Goal: Task Accomplishment & Management: Use online tool/utility

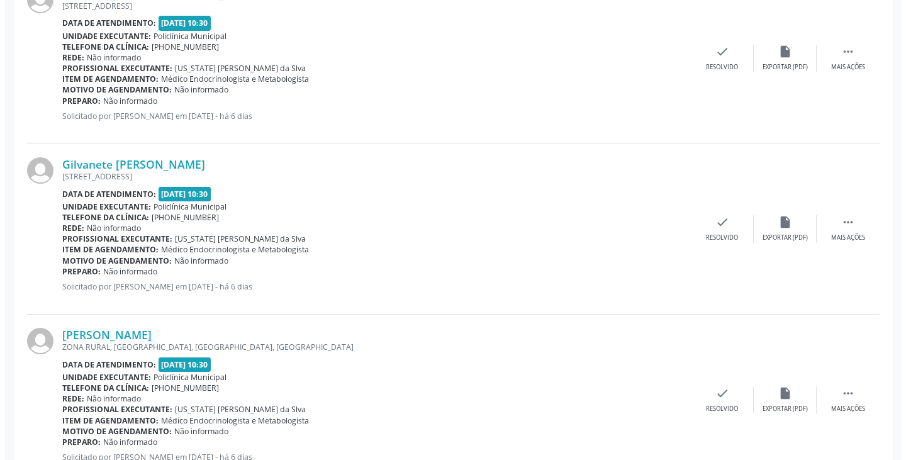
scroll to position [755, 0]
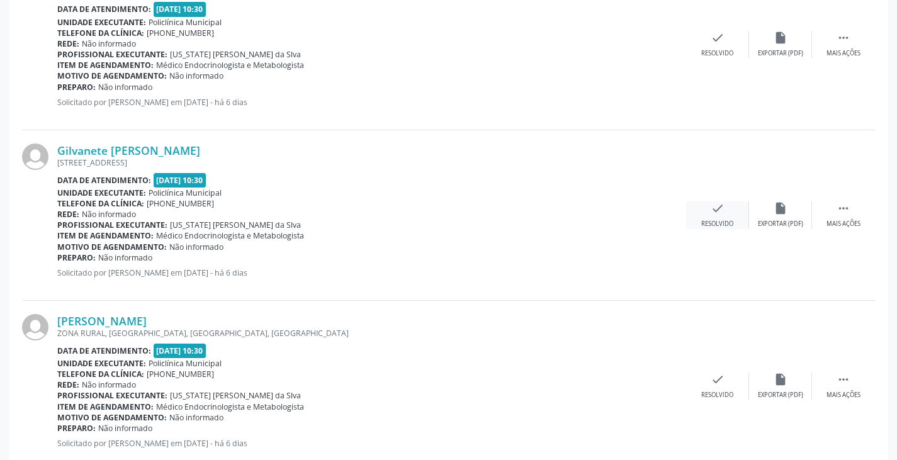
click at [719, 204] on icon "check" at bounding box center [717, 208] width 14 height 14
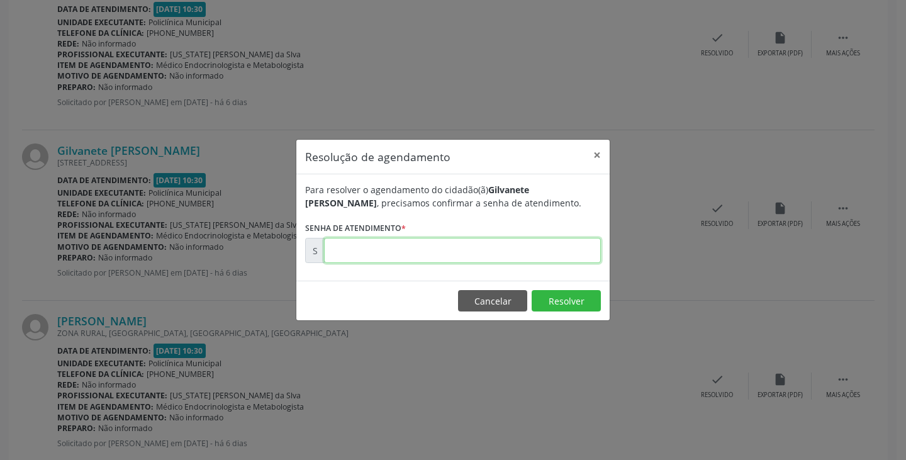
click at [513, 257] on input "text" at bounding box center [462, 250] width 277 height 25
type input "00174096"
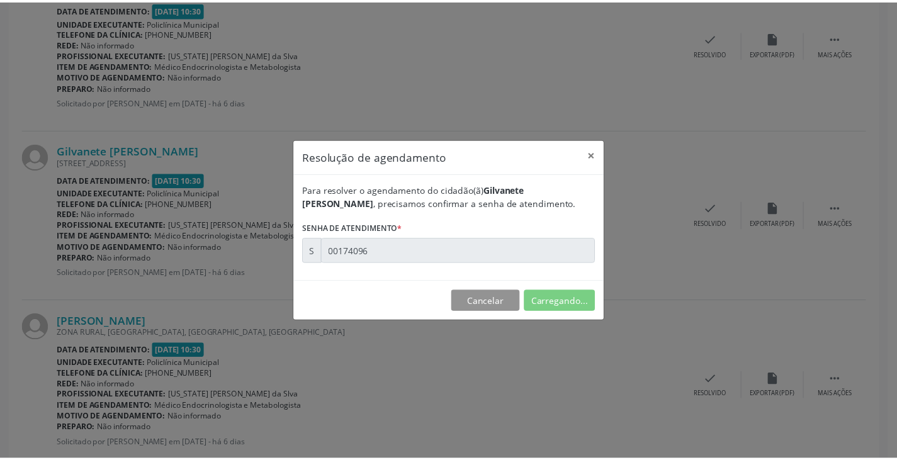
scroll to position [0, 0]
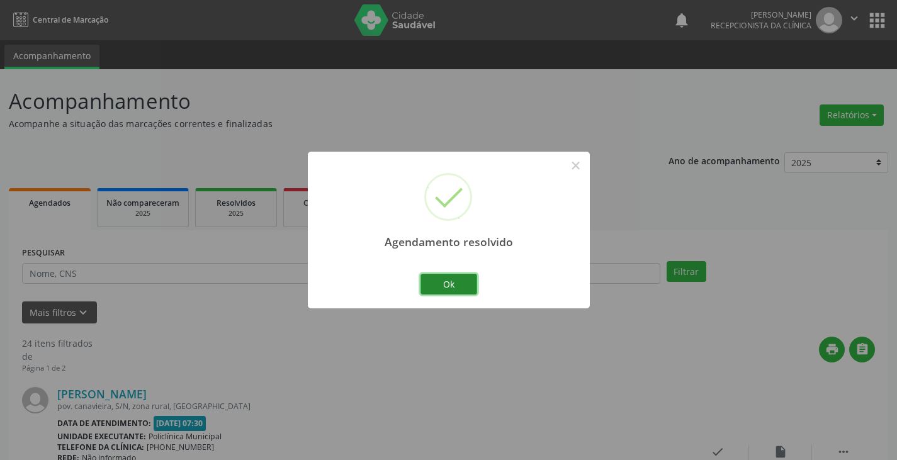
click at [457, 285] on button "Ok" at bounding box center [448, 284] width 57 height 21
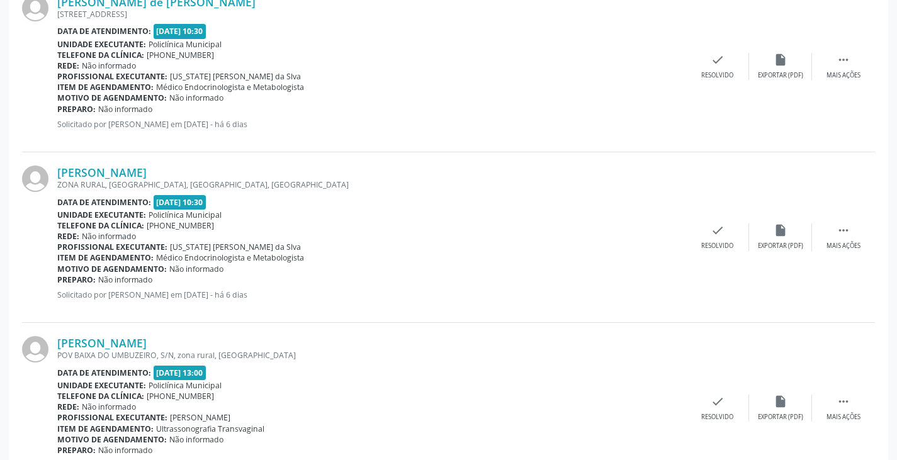
scroll to position [755, 0]
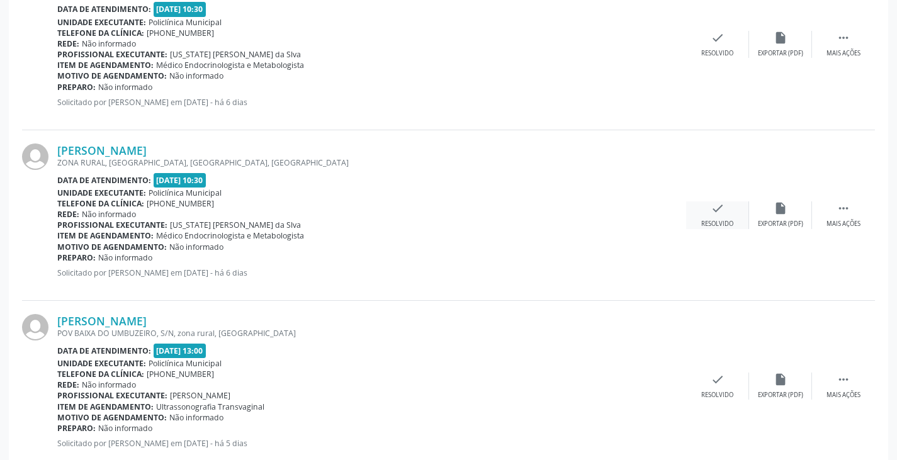
click at [722, 206] on icon "check" at bounding box center [717, 208] width 14 height 14
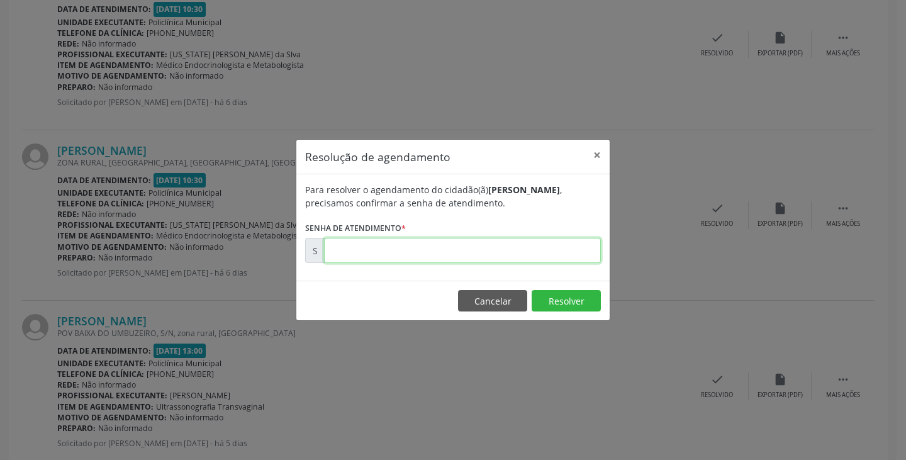
click at [532, 250] on input "text" at bounding box center [462, 250] width 277 height 25
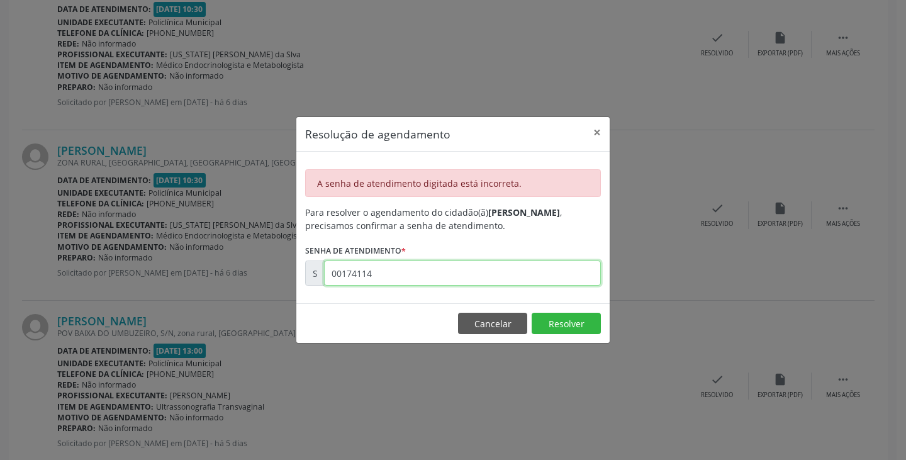
drag, startPoint x: 525, startPoint y: 274, endPoint x: 541, endPoint y: 267, distance: 17.8
click at [541, 267] on input "00174114" at bounding box center [462, 272] width 277 height 25
type input "0"
click at [379, 274] on input "00174114" at bounding box center [462, 272] width 277 height 25
type input "00000"
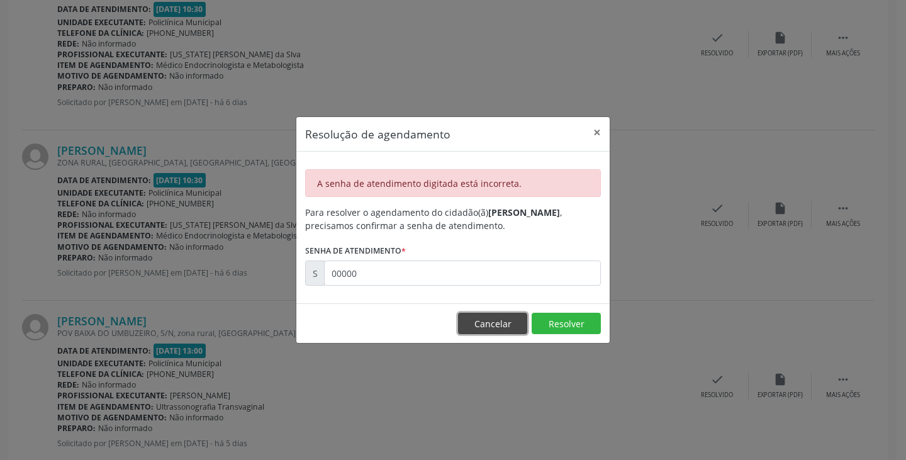
click at [493, 323] on button "Cancelar" at bounding box center [492, 323] width 69 height 21
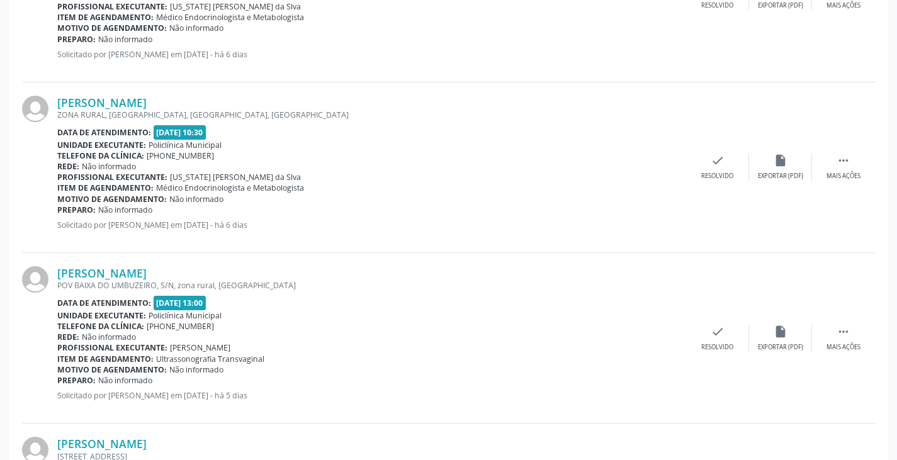
scroll to position [818, 0]
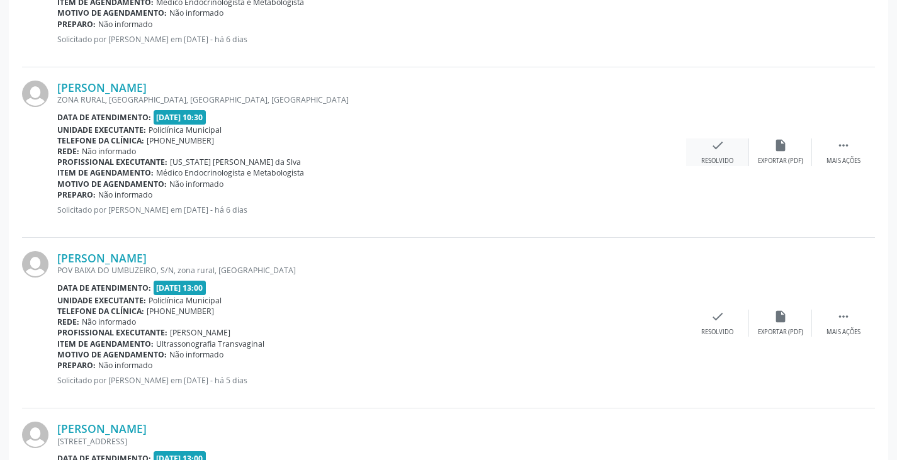
click at [713, 153] on div "check Resolvido" at bounding box center [717, 151] width 63 height 27
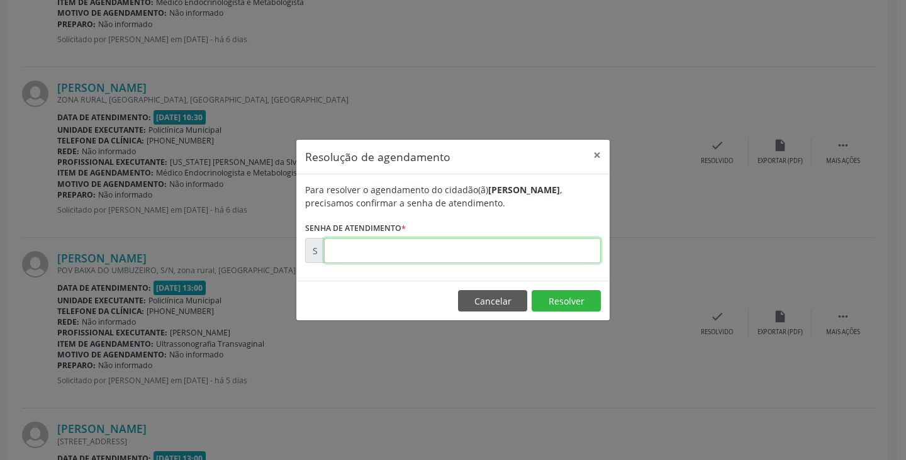
click at [533, 257] on input "text" at bounding box center [462, 250] width 277 height 25
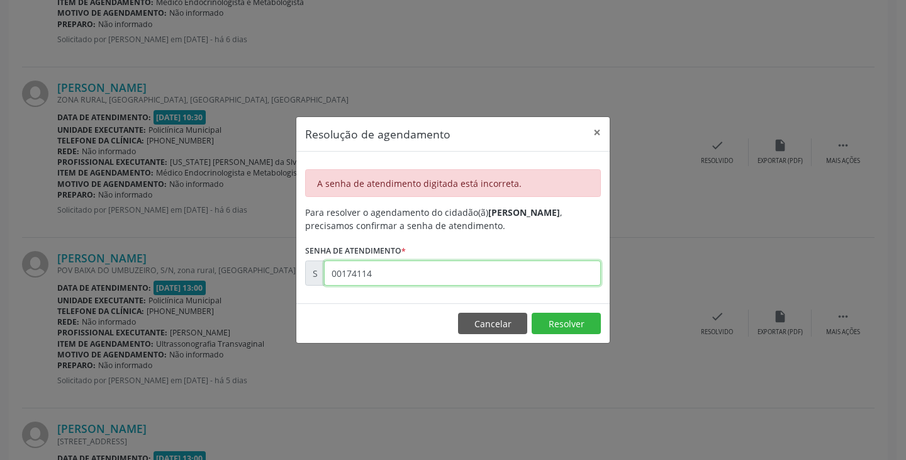
click at [508, 270] on input "00174114" at bounding box center [462, 272] width 277 height 25
type input "0"
type input "00174114"
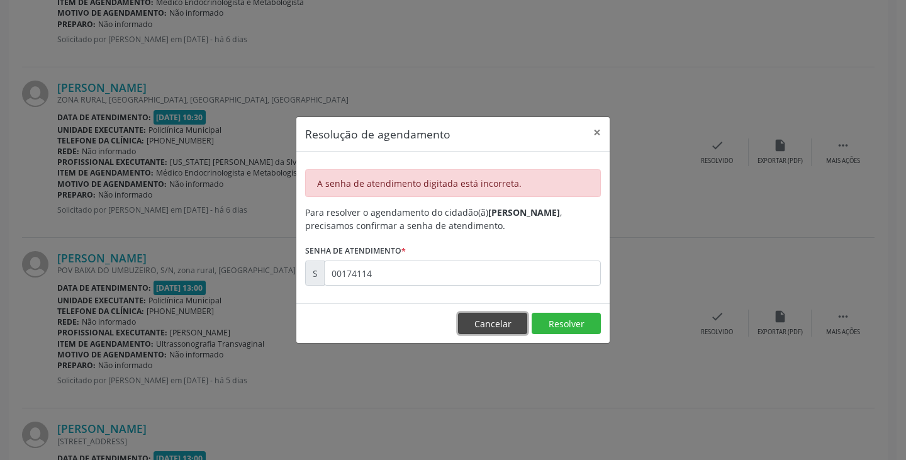
click at [478, 323] on button "Cancelar" at bounding box center [492, 323] width 69 height 21
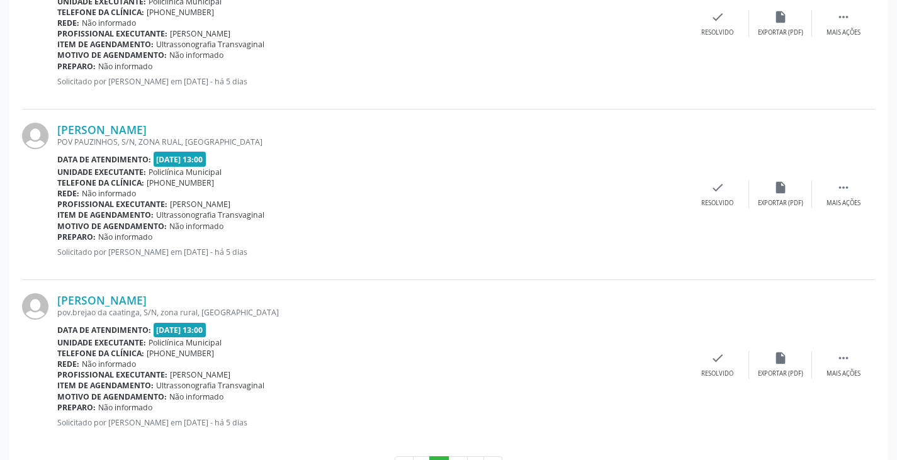
scroll to position [2530, 0]
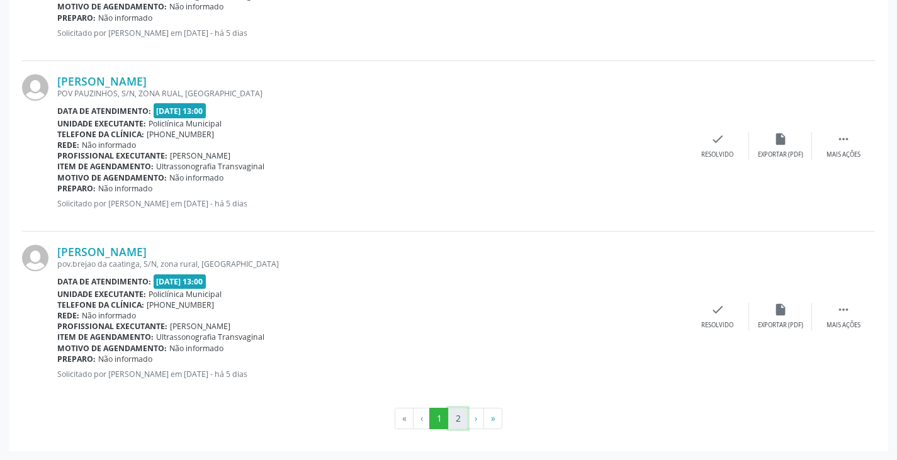
click at [451, 419] on button "2" at bounding box center [458, 418] width 20 height 21
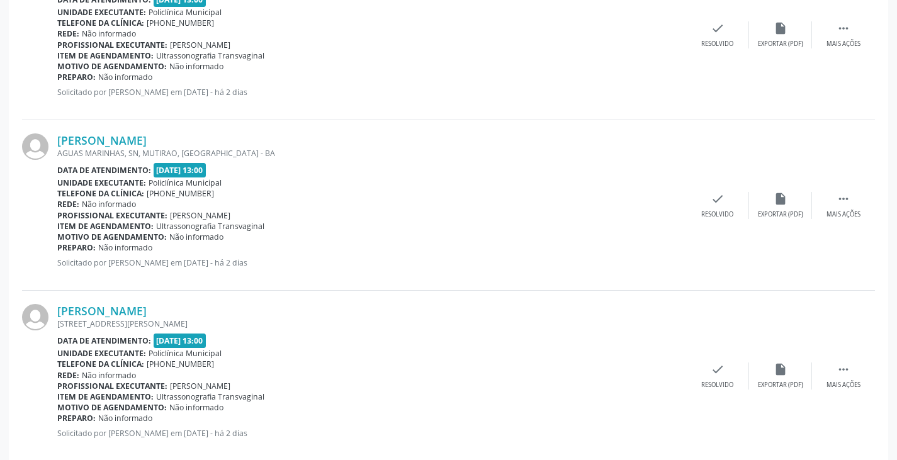
scroll to position [1506, 0]
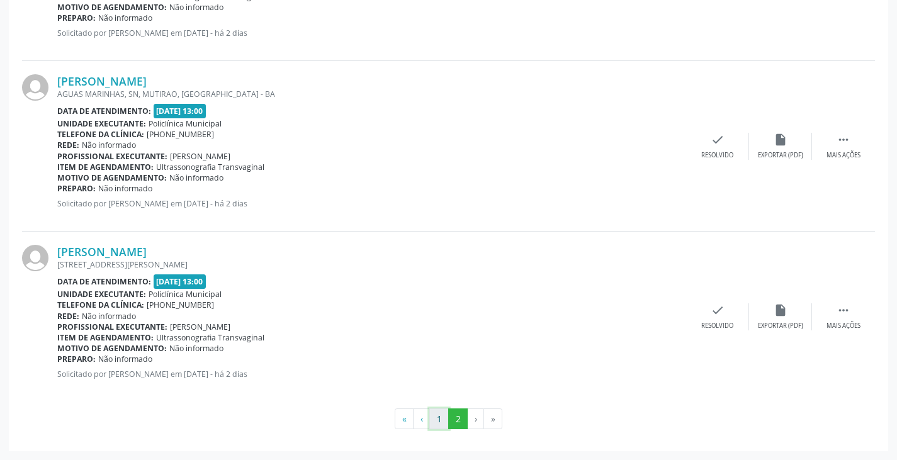
click at [433, 422] on button "1" at bounding box center [439, 418] width 20 height 21
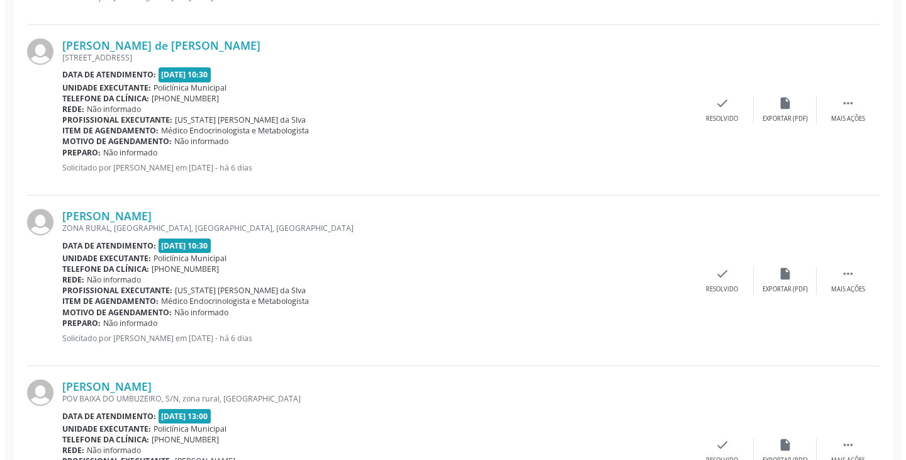
scroll to position [692, 0]
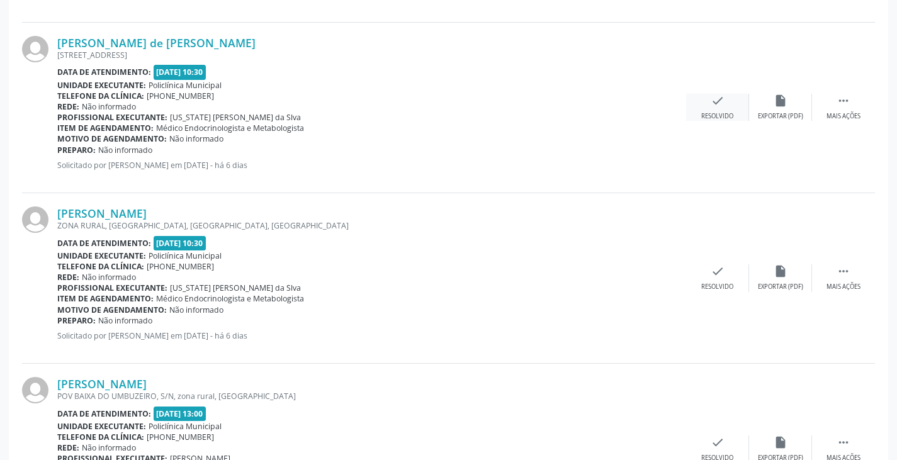
click at [716, 111] on div "check Resolvido" at bounding box center [717, 107] width 63 height 27
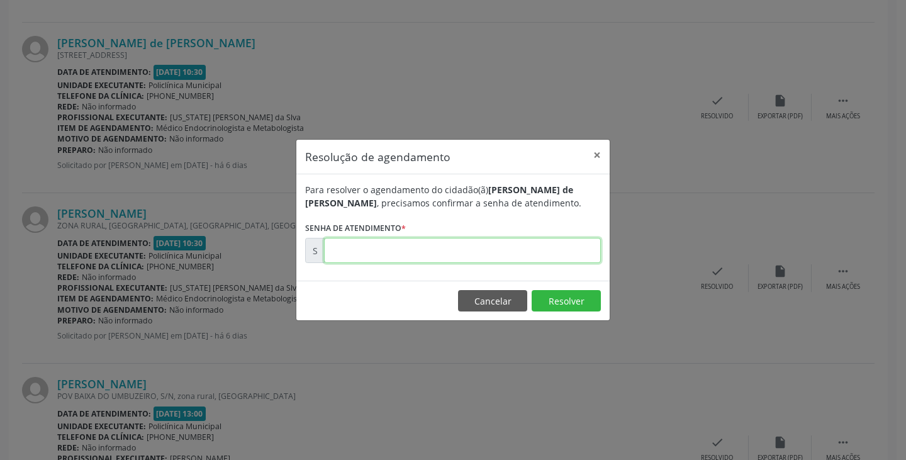
click at [544, 255] on input "text" at bounding box center [462, 250] width 277 height 25
type input "00174049"
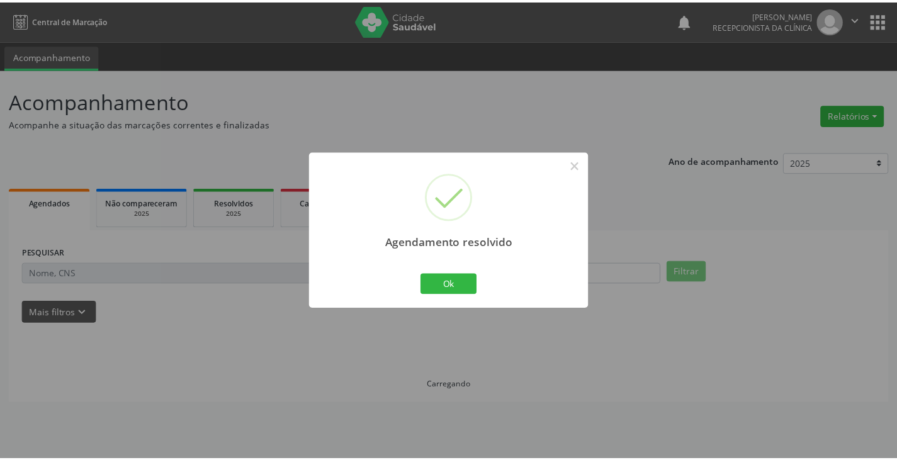
scroll to position [0, 0]
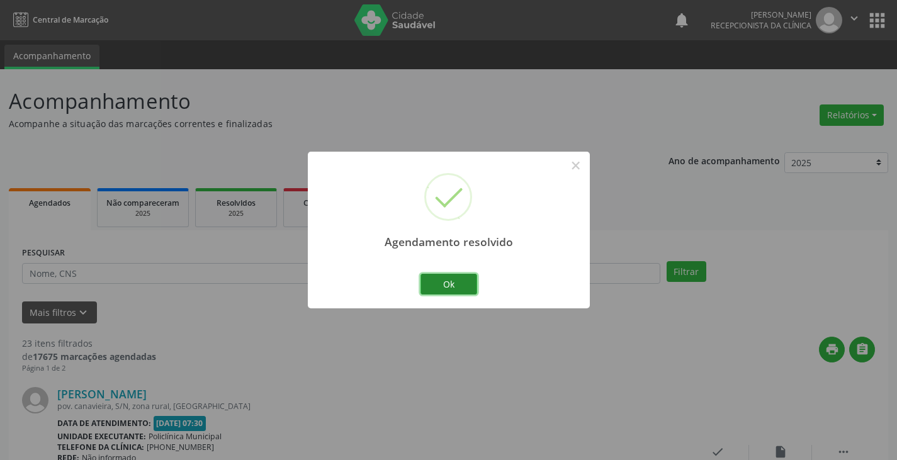
click at [456, 285] on button "Ok" at bounding box center [448, 284] width 57 height 21
